Goal: Find specific page/section: Find specific page/section

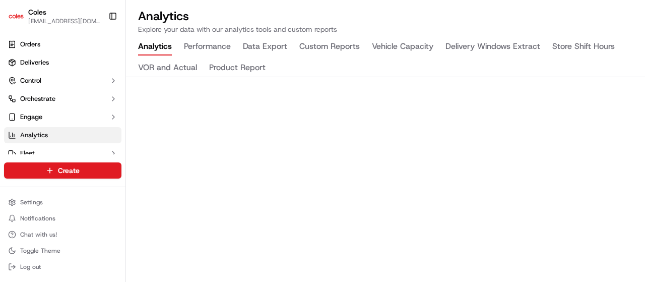
click at [467, 47] on button "Delivery Windows Extract" at bounding box center [492, 46] width 95 height 17
